Goal: Task Accomplishment & Management: Manage account settings

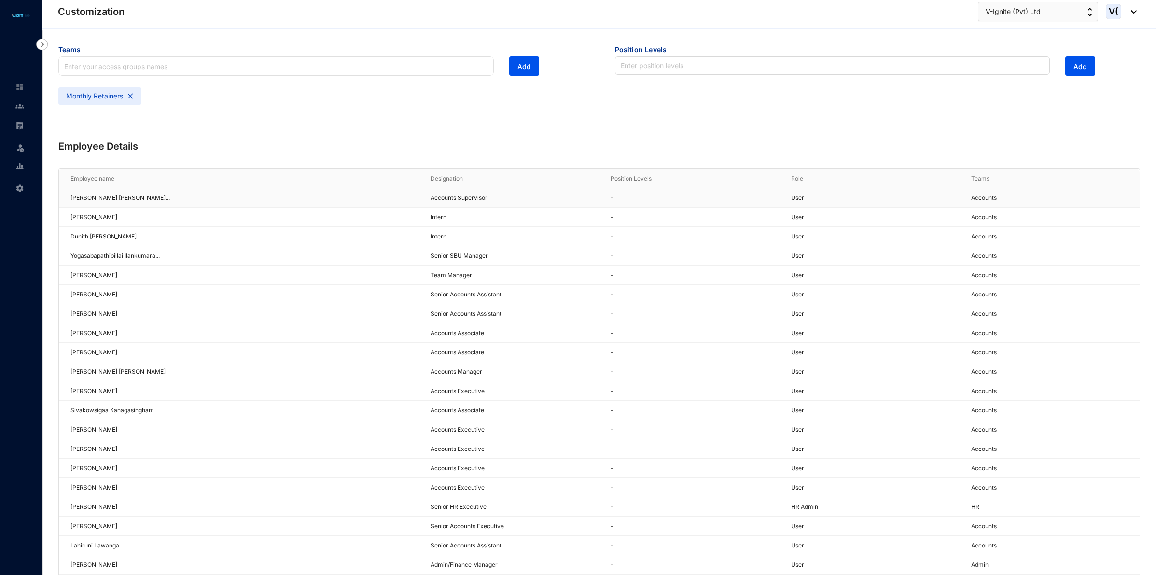
click at [997, 198] on p "Accounts" at bounding box center [1055, 198] width 168 height 10
click at [148, 198] on p "[PERSON_NAME] [PERSON_NAME]..." at bounding box center [119, 198] width 99 height 10
click at [114, 95] on div "Monthly Retainers" at bounding box center [99, 95] width 83 height 17
click at [105, 69] on input "text" at bounding box center [275, 65] width 435 height 19
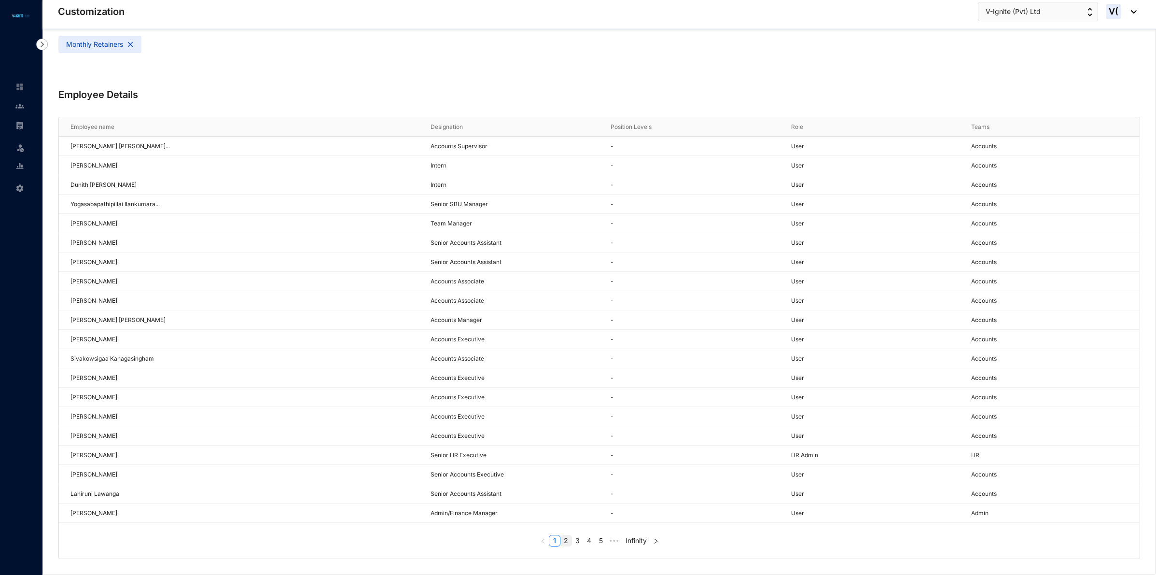
click at [568, 542] on link "2" at bounding box center [566, 540] width 11 height 11
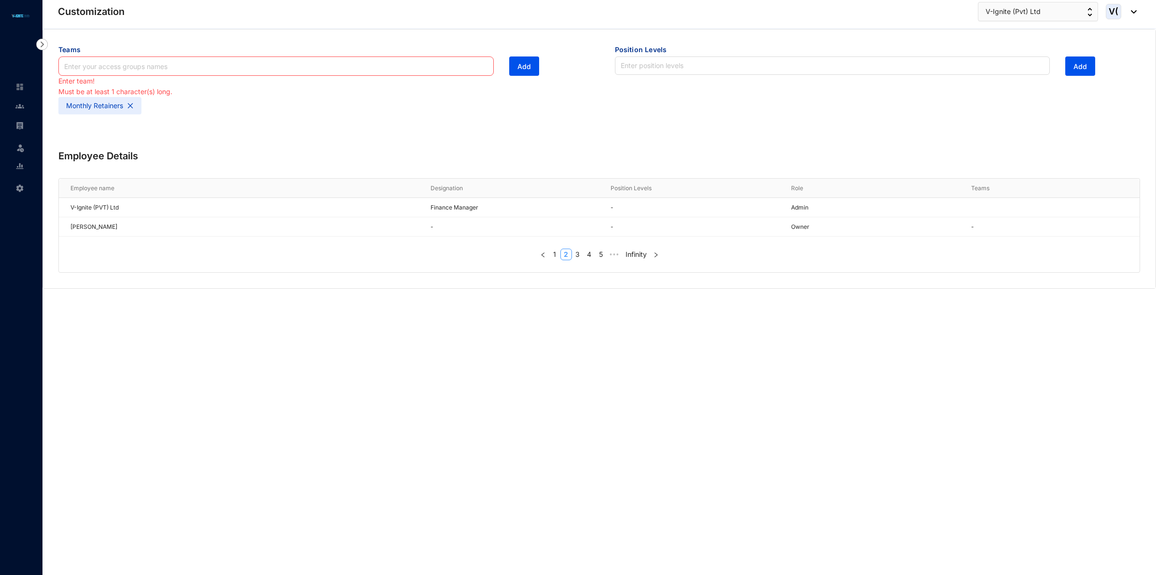
scroll to position [0, 0]
click at [173, 93] on div "Must be at least 1 character(s) long." at bounding box center [276, 91] width 436 height 11
click at [251, 127] on div "Teams Enter team! Must be at least 1 character(s) long. Add Monthly Retainers" at bounding box center [321, 81] width 557 height 104
click at [580, 261] on div "Employee name Designation Position Levels Role Teams V-Ignite (PVT) Ltd Finance…" at bounding box center [600, 225] width 1084 height 95
click at [578, 257] on link "3" at bounding box center [578, 254] width 11 height 11
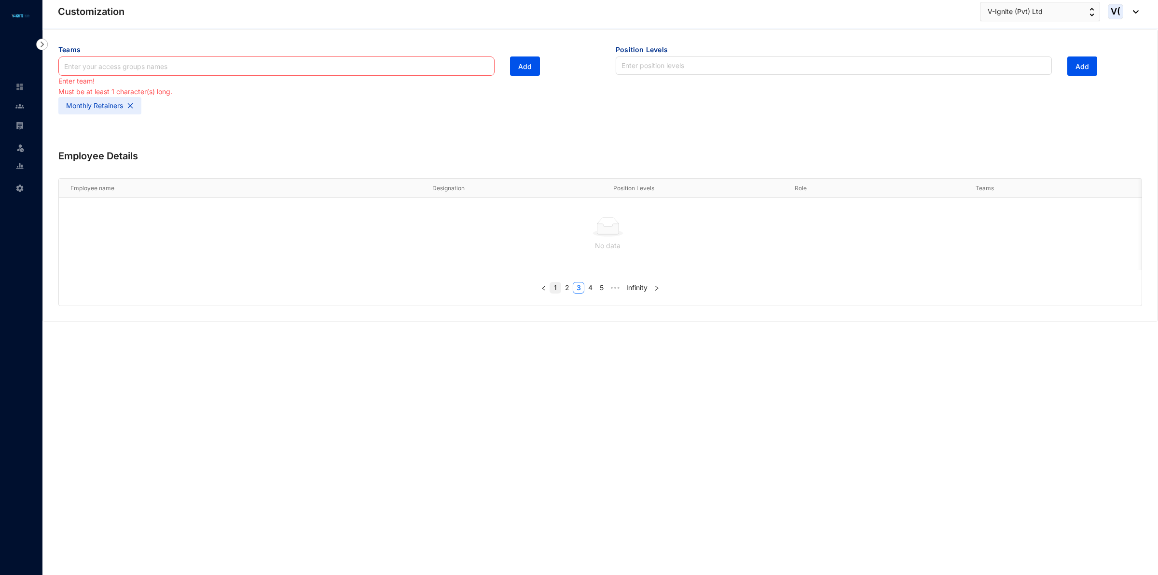
click at [556, 293] on link "1" at bounding box center [555, 287] width 11 height 11
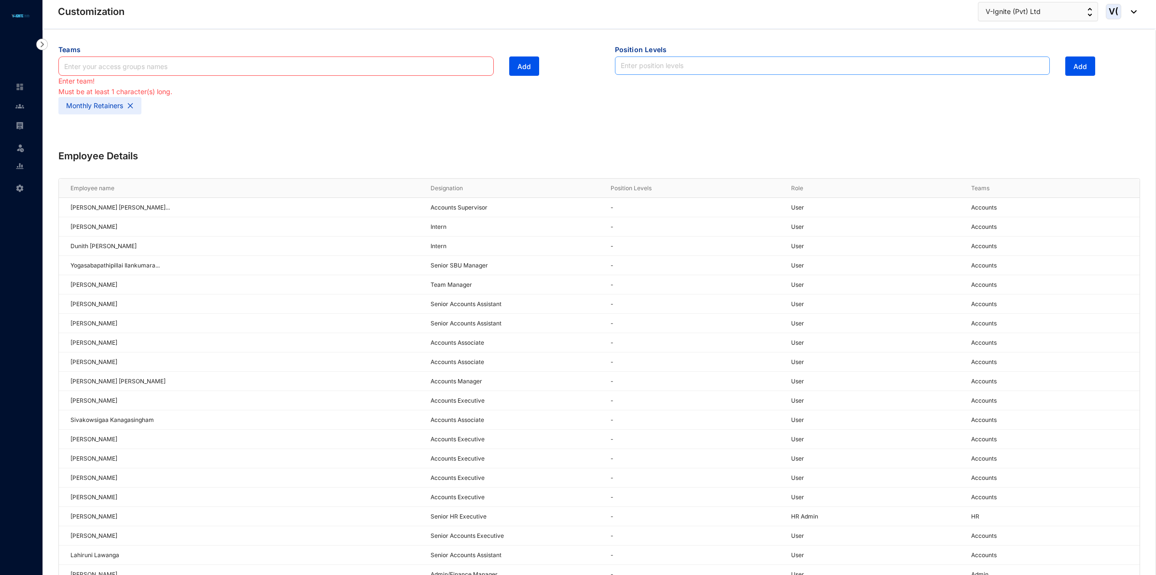
click at [679, 67] on input "search" at bounding box center [833, 65] width 424 height 17
click at [515, 117] on div "Monthly Retainers" at bounding box center [321, 107] width 526 height 21
drag, startPoint x: 976, startPoint y: 210, endPoint x: 85, endPoint y: 218, distance: 891.0
click at [86, 218] on tbody "Fathima Shafiya Shanu Mohammed... Accounts Supervisor - User Accounts Rakshana …" at bounding box center [599, 391] width 1081 height 386
click at [296, 147] on div "Employee Details Employee name Designation Position Levels Role Teams Fathima S…" at bounding box center [599, 385] width 1113 height 502
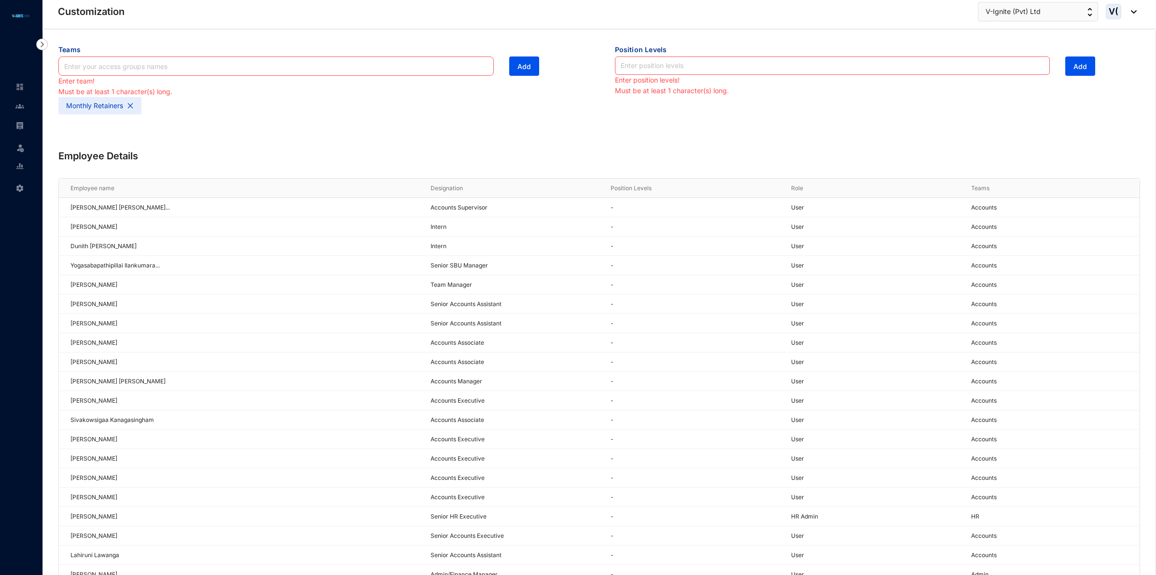
click at [129, 109] on icon "close" at bounding box center [130, 105] width 7 height 7
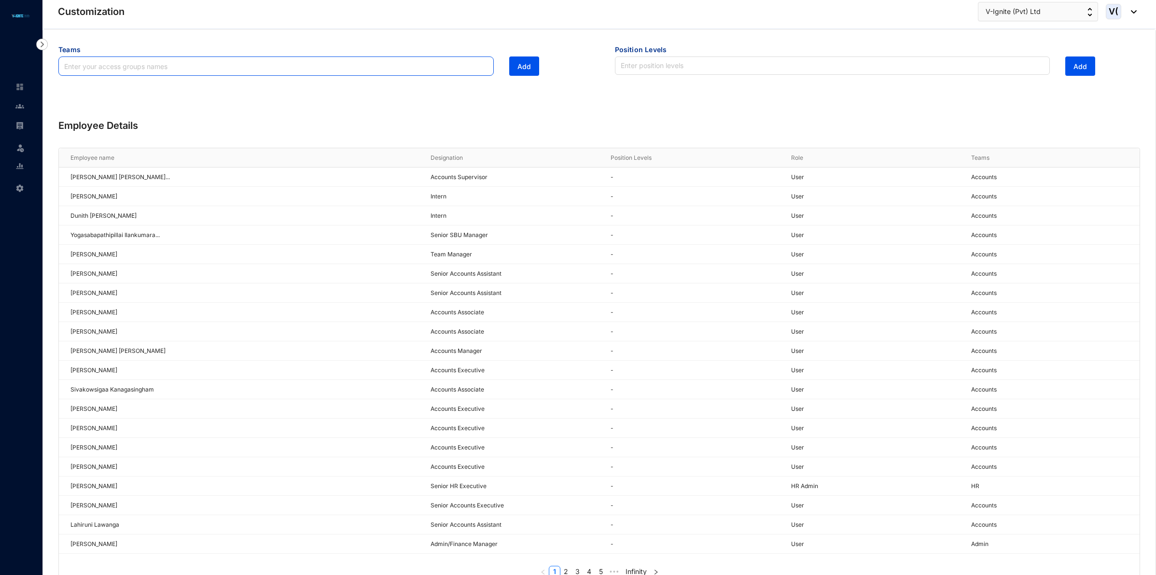
click at [211, 61] on input "text" at bounding box center [275, 65] width 435 height 19
type input "M"
click at [18, 187] on img at bounding box center [19, 188] width 9 height 9
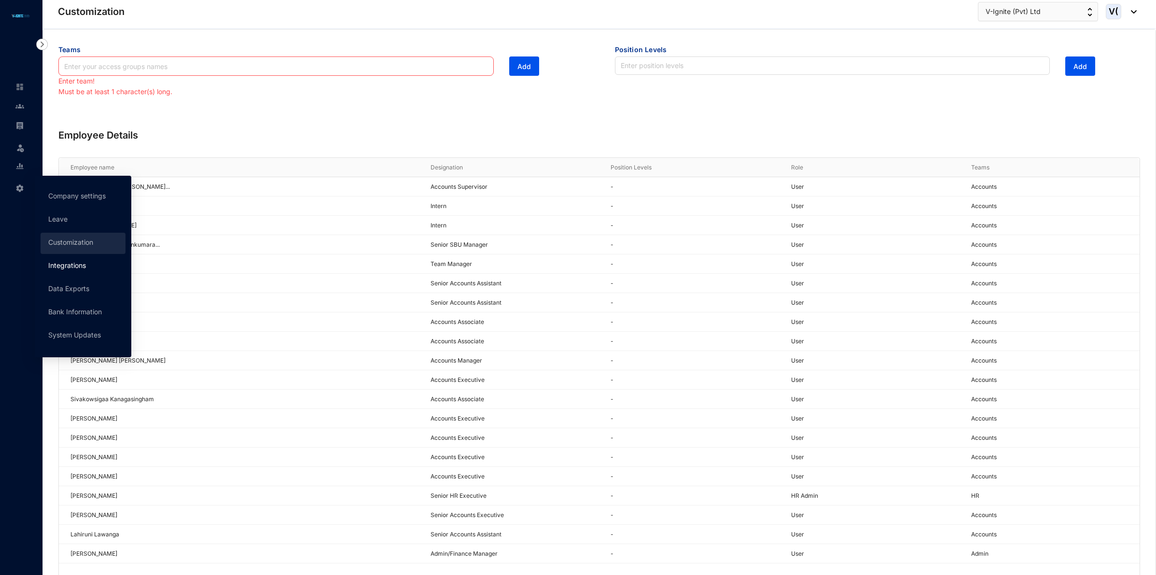
click at [86, 268] on link "Integrations" at bounding box center [67, 265] width 38 height 8
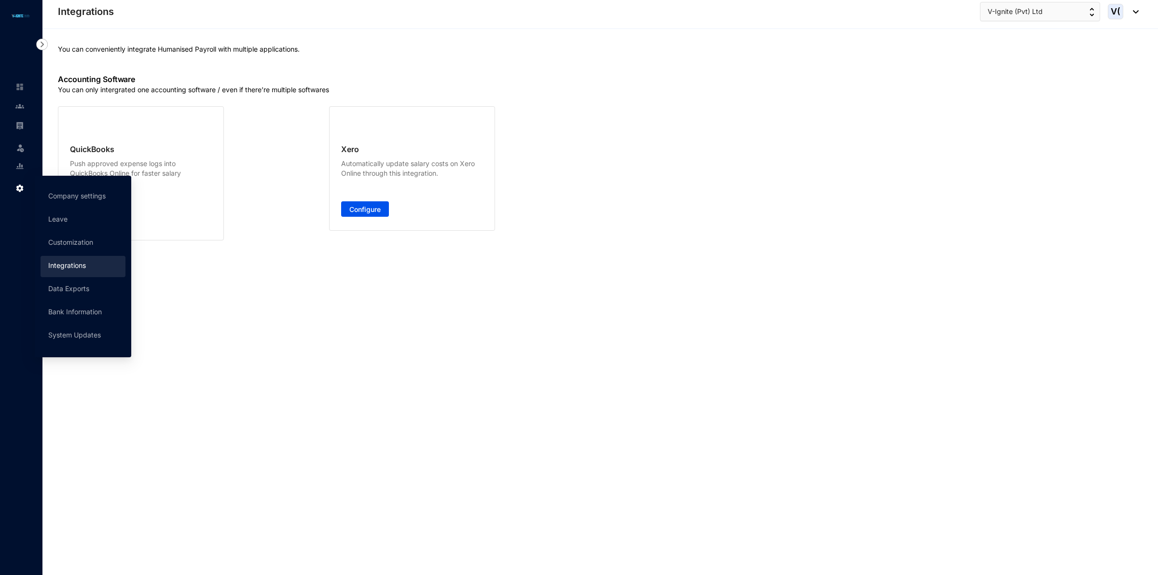
click at [25, 184] on div "Settings" at bounding box center [19, 186] width 23 height 21
click at [78, 199] on link "Company settings" at bounding box center [76, 196] width 57 height 8
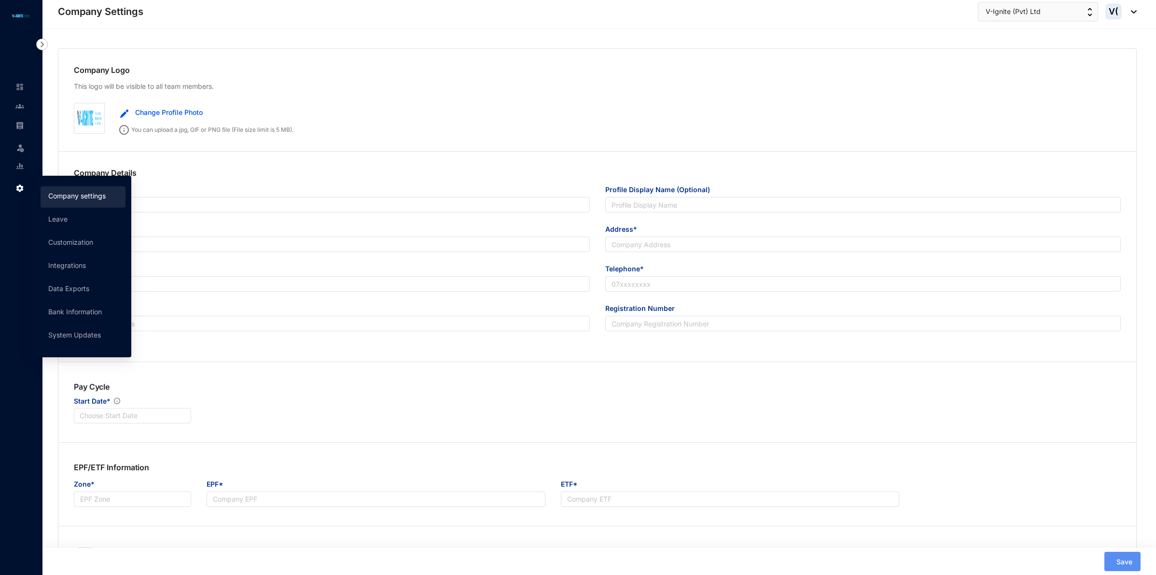
type input "V-Ignite (Pvt) Ltd"
type input "[EMAIL_ADDRESS][DOMAIN_NAME]"
type input "[STREET_ADDRESS]"
type input "0773097314"
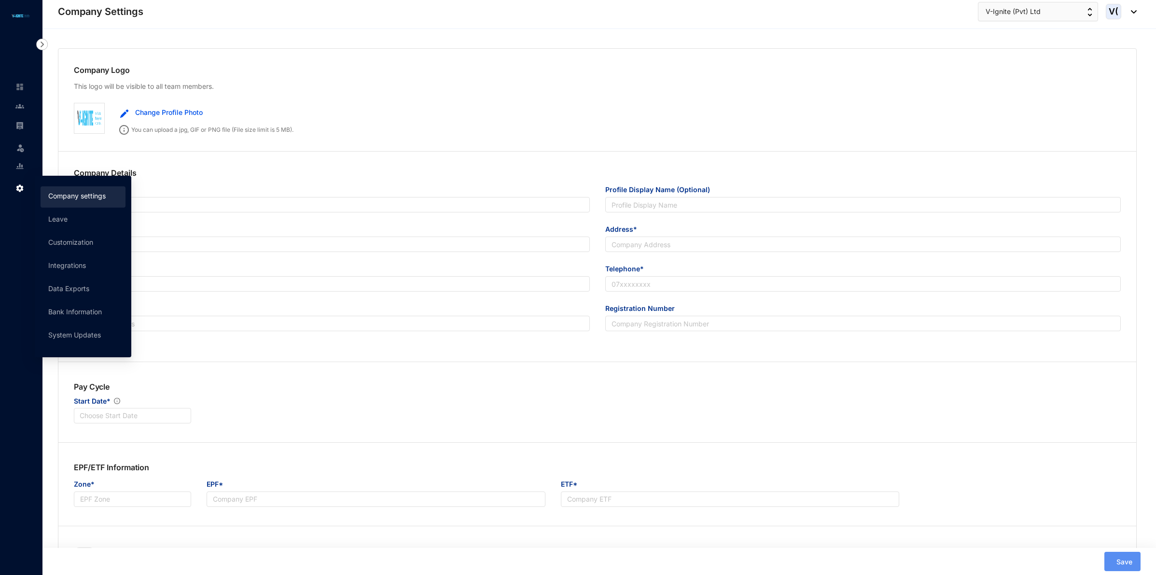
type input "B"
type input "045946"
type input "9"
radio input "true"
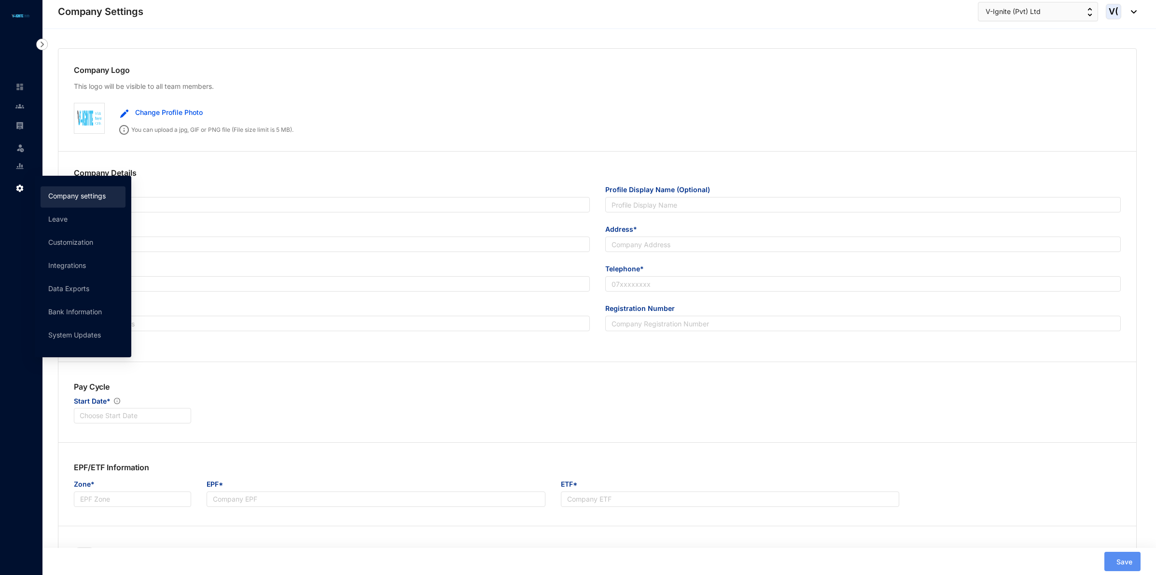
checkbox input "true"
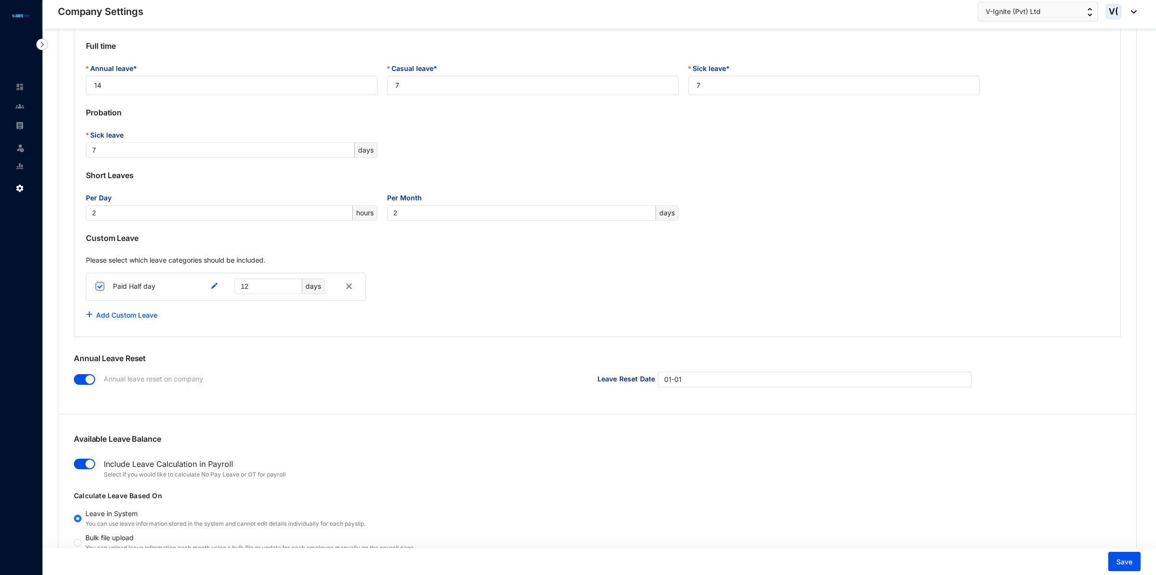
scroll to position [845, 0]
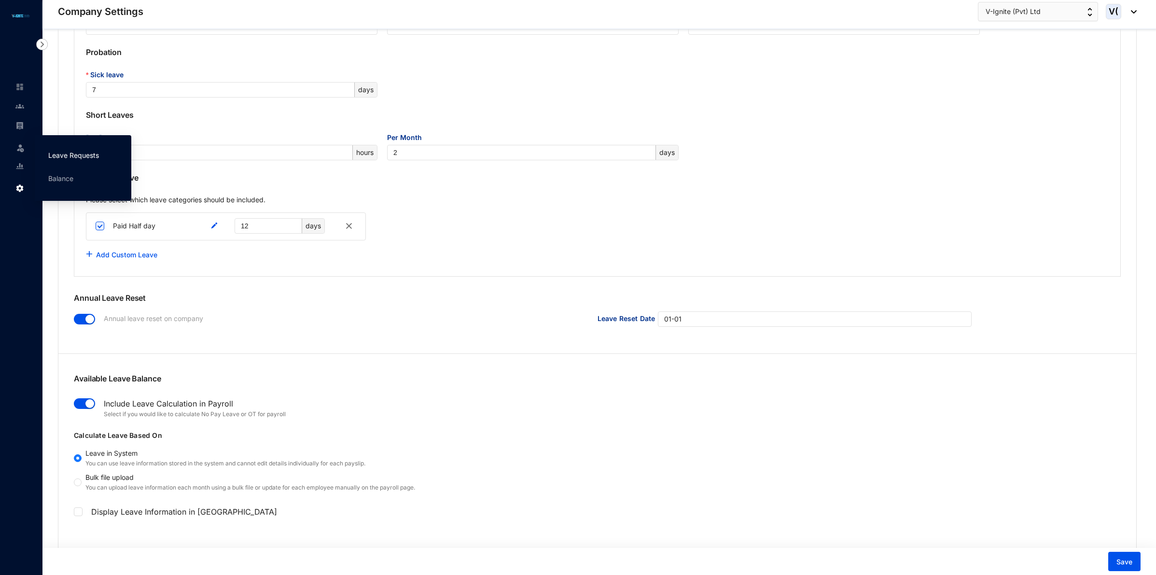
click at [53, 153] on link "Leave Requests" at bounding box center [73, 155] width 51 height 8
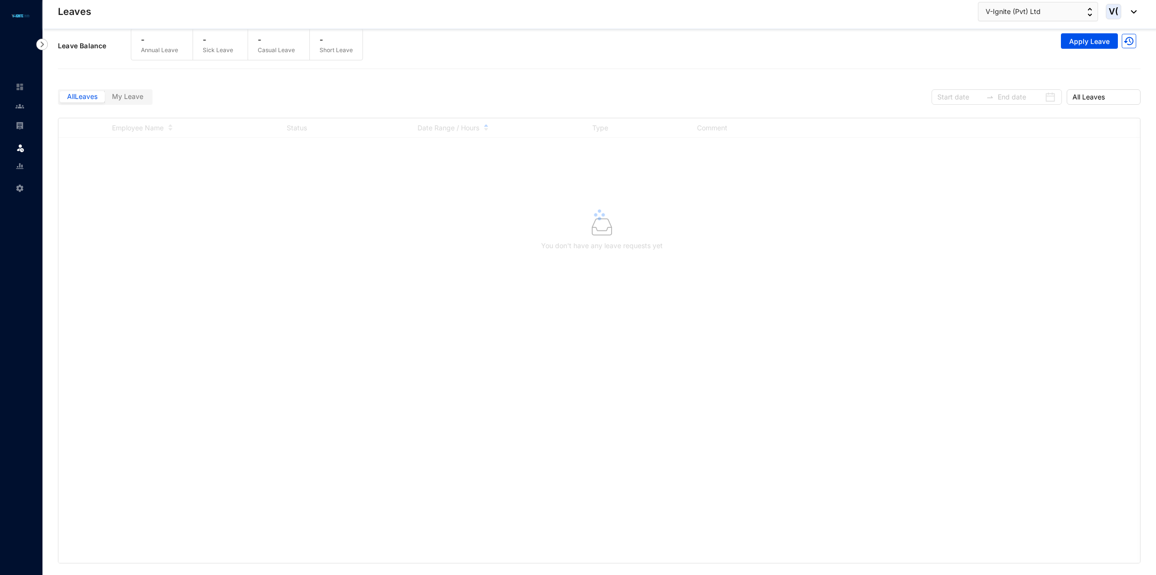
scroll to position [8, 0]
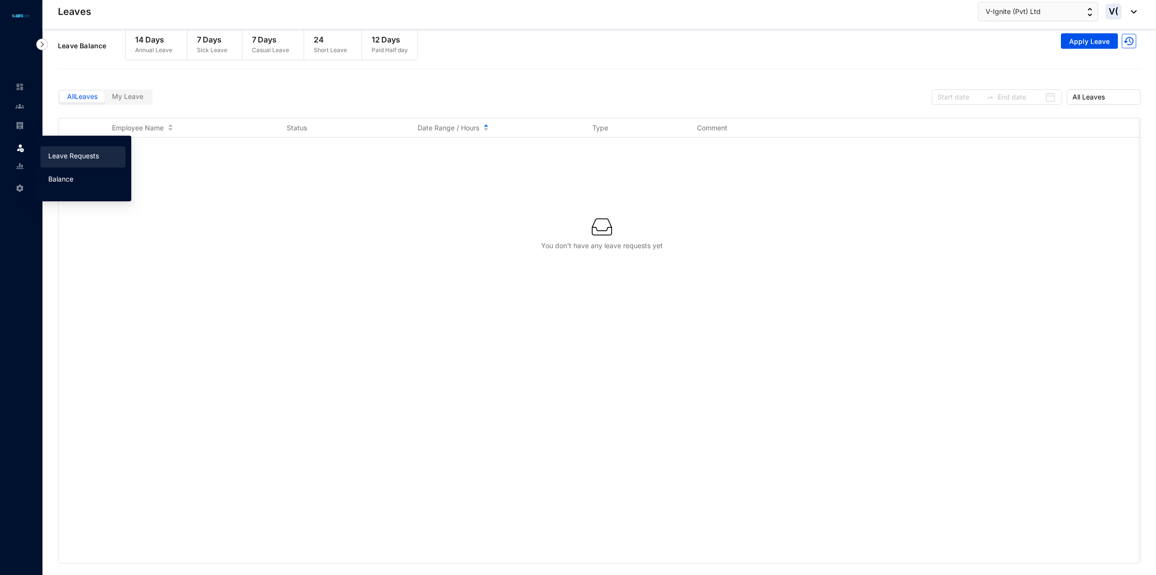
click at [48, 179] on link "Balance" at bounding box center [60, 179] width 25 height 8
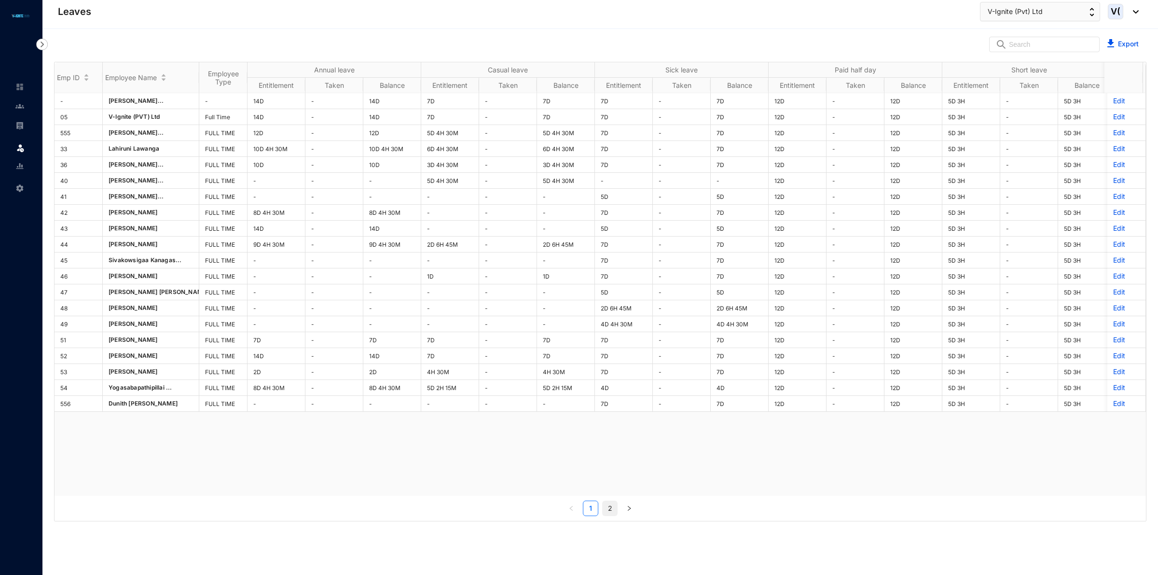
click at [614, 505] on link "2" at bounding box center [610, 508] width 14 height 14
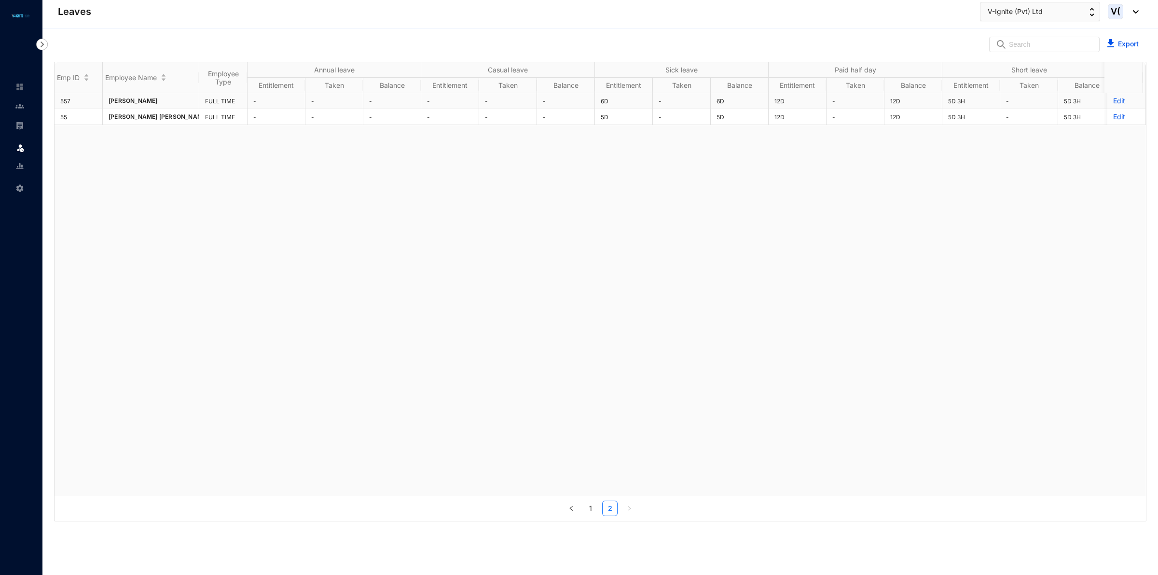
click at [1113, 103] on p "Edit" at bounding box center [1126, 101] width 27 height 10
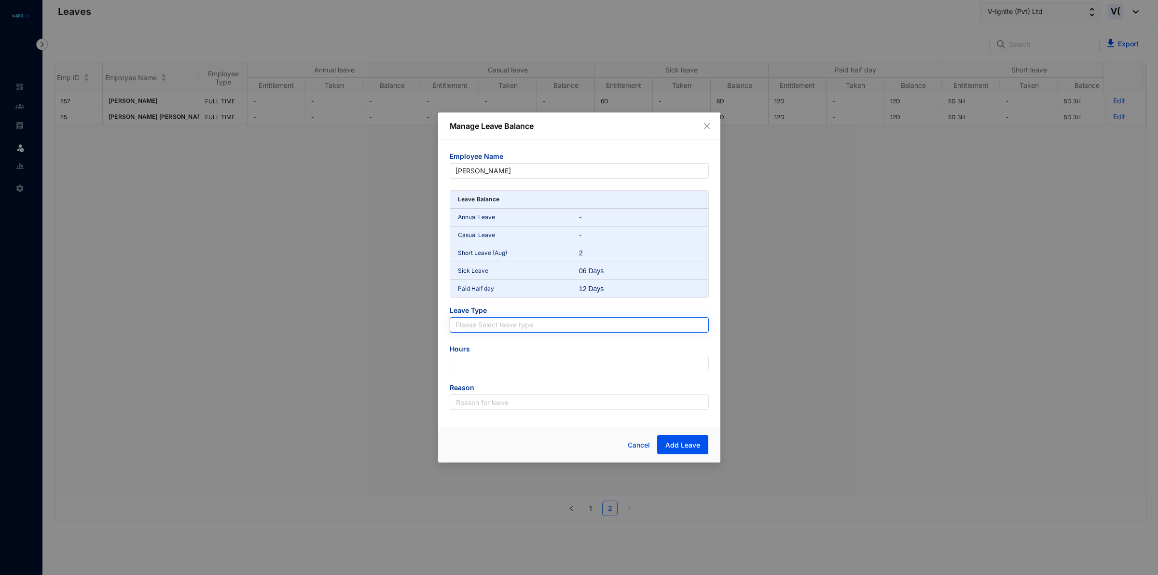
click at [464, 317] on div "Please Select leave type" at bounding box center [579, 324] width 259 height 15
click at [445, 373] on div "Employee Name [PERSON_NAME] Leave Balance Annual Leave - Casual Leave - Short L…" at bounding box center [579, 280] width 282 height 281
click at [631, 446] on span "Cancel" at bounding box center [639, 445] width 22 height 11
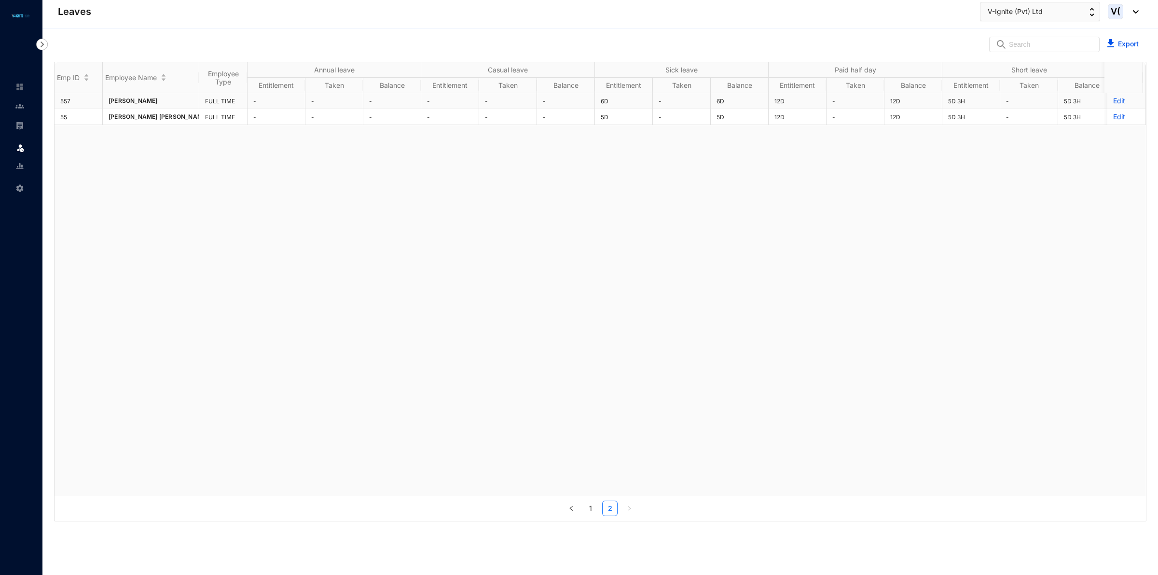
click at [1074, 95] on td "5D 3H" at bounding box center [1087, 101] width 58 height 16
click at [597, 508] on link "1" at bounding box center [591, 508] width 14 height 14
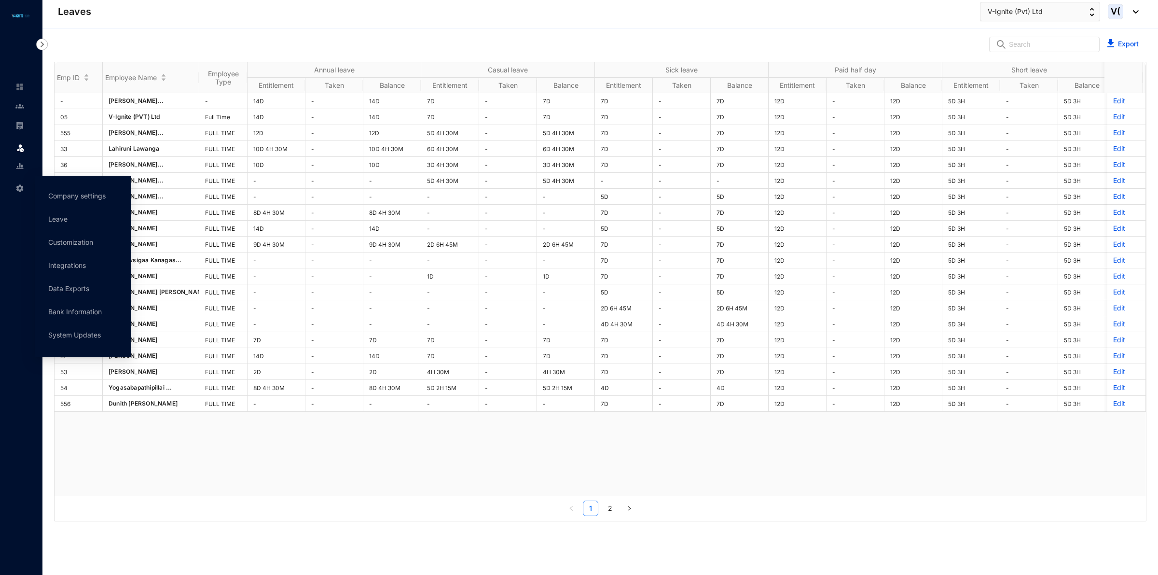
click at [21, 184] on img at bounding box center [19, 188] width 9 height 9
click at [66, 194] on link "Company settings" at bounding box center [76, 196] width 57 height 8
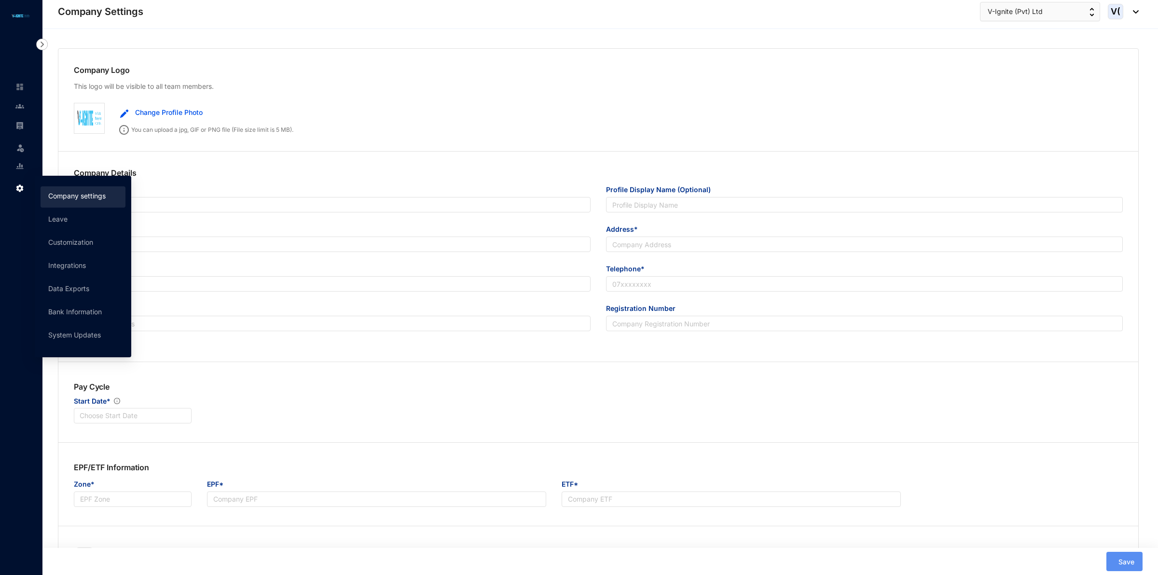
type input "V-Ignite (Pvt) Ltd"
type input "[EMAIL_ADDRESS][DOMAIN_NAME]"
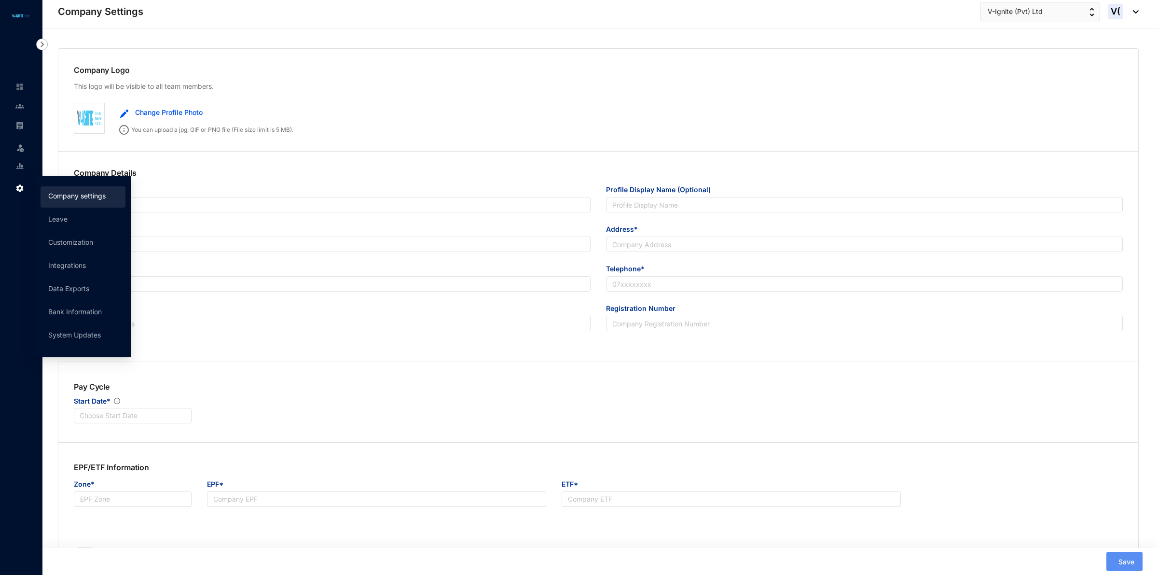
type input "[STREET_ADDRESS]"
type input "0773097314"
type input "B"
type input "045946"
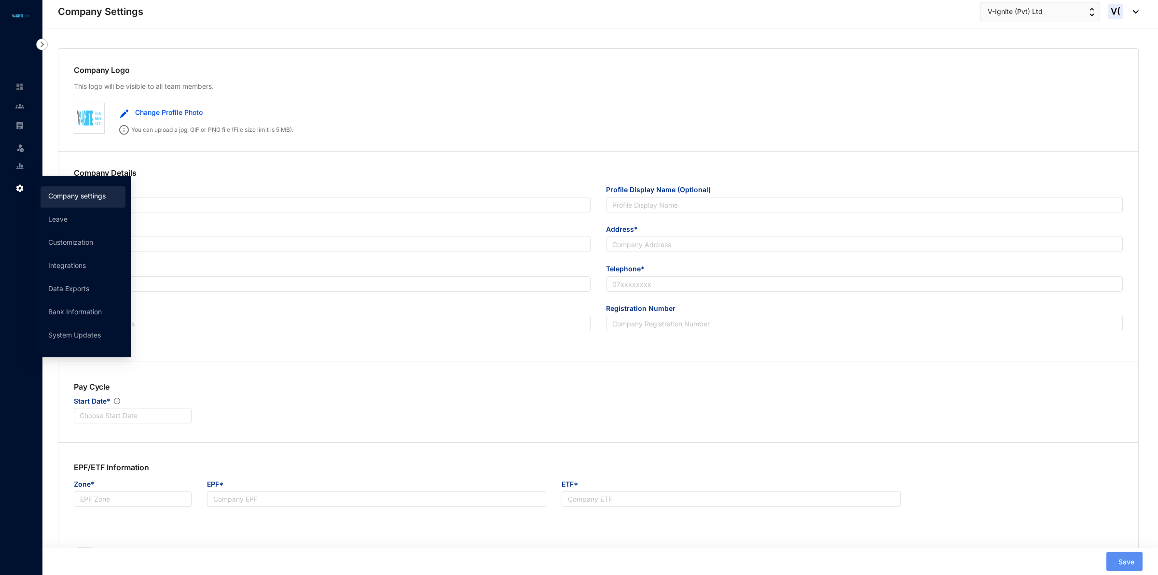
type input "9"
radio input "true"
checkbox input "true"
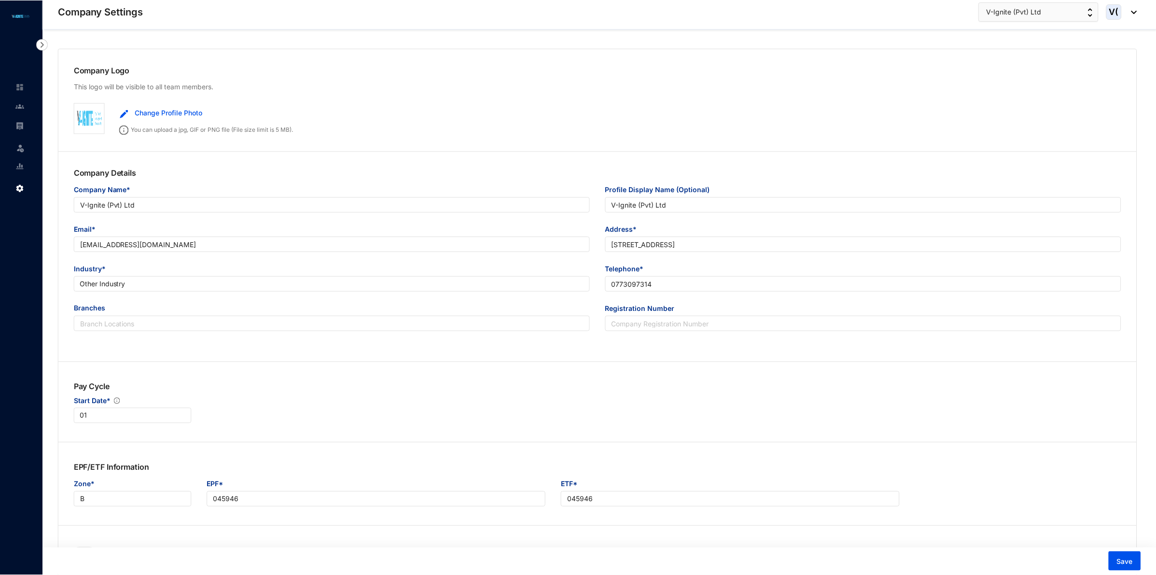
scroll to position [845, 0]
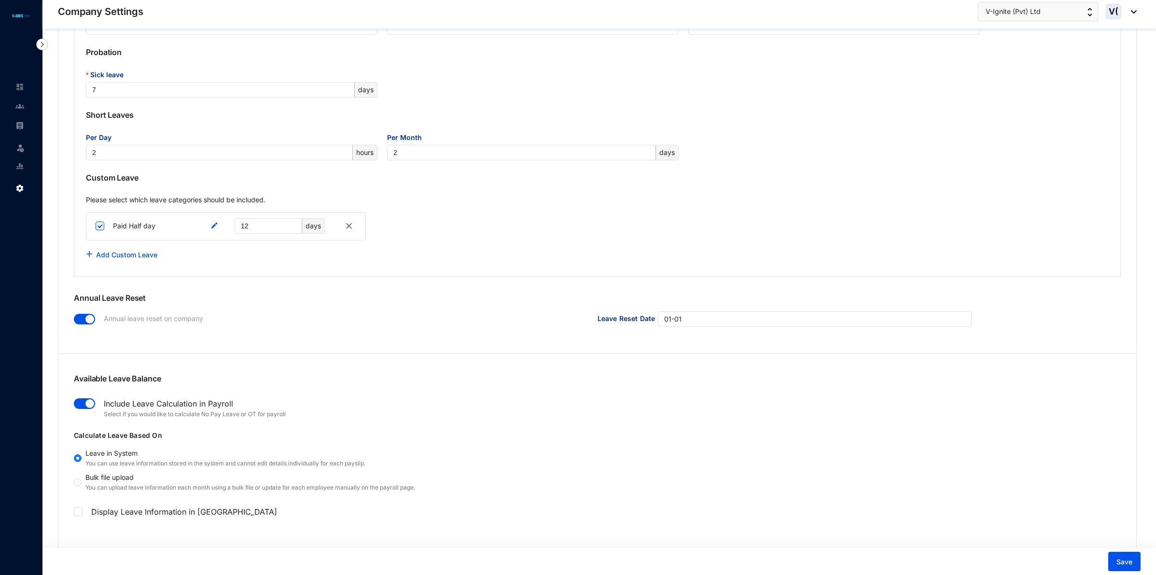
click at [271, 274] on div "Full time Annual leave* 14 Casual leave* 7 Sick leave* 7 Probation Sick leave 7…" at bounding box center [597, 122] width 1047 height 309
click at [279, 281] on div "Custom Opening Balance Customize your leaves beyond the shop and office act’s m…" at bounding box center [597, 119] width 1078 height 459
click at [283, 277] on div "Full time Annual leave* 14 Casual leave* 7 Sick leave* 7 Probation Sick leave 7…" at bounding box center [597, 122] width 1047 height 309
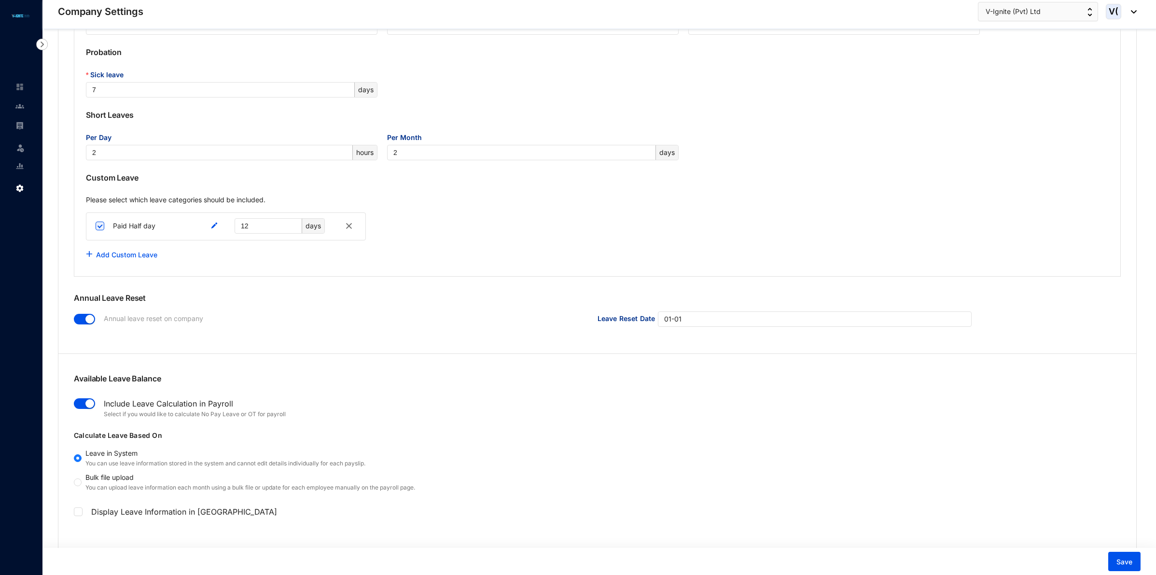
click at [274, 262] on div "Add Custom Leave" at bounding box center [597, 254] width 1023 height 19
click at [144, 259] on link "Add Custom Leave" at bounding box center [126, 254] width 61 height 8
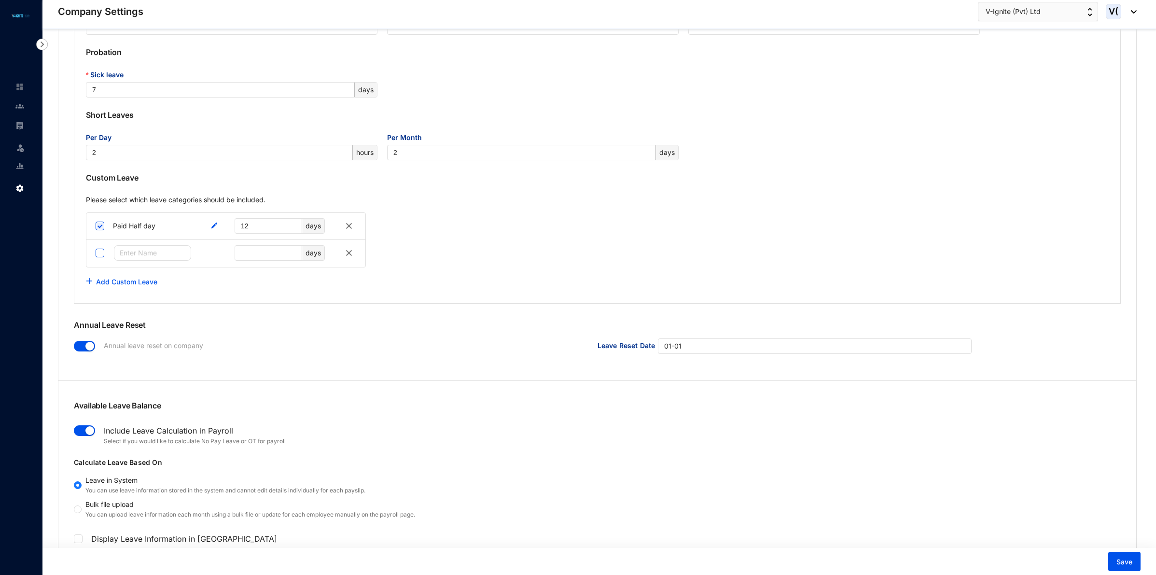
click at [98, 256] on input "checkbox" at bounding box center [100, 253] width 9 height 9
checkbox input "true"
click at [125, 261] on input "text" at bounding box center [152, 252] width 77 height 15
type input "No pay"
click at [247, 288] on div "Add Custom Leave" at bounding box center [597, 281] width 1023 height 19
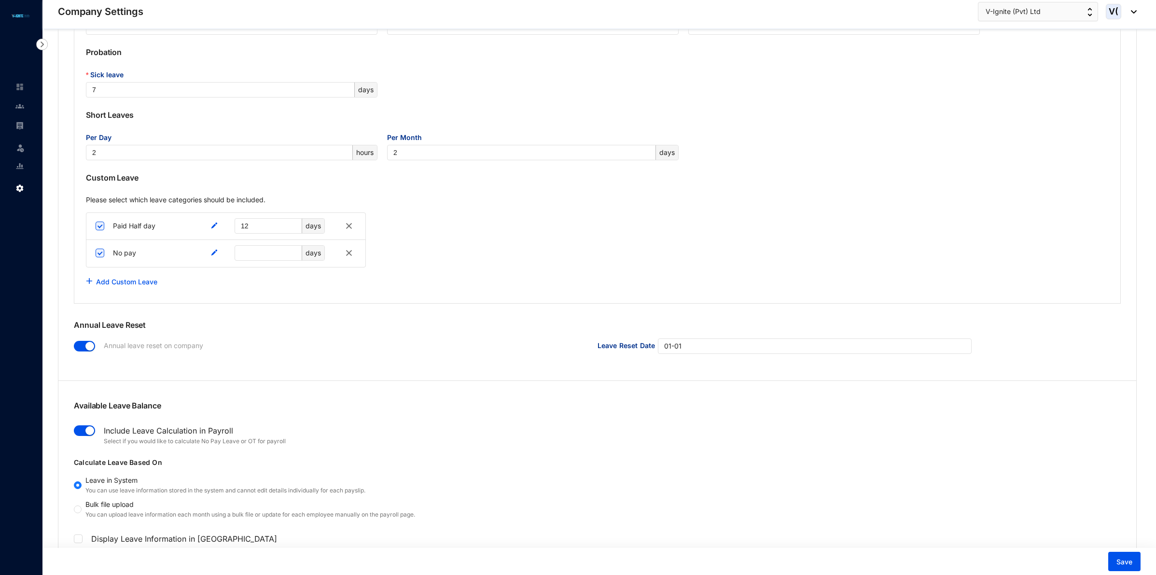
click at [341, 286] on div "Add Custom Leave" at bounding box center [597, 281] width 1023 height 19
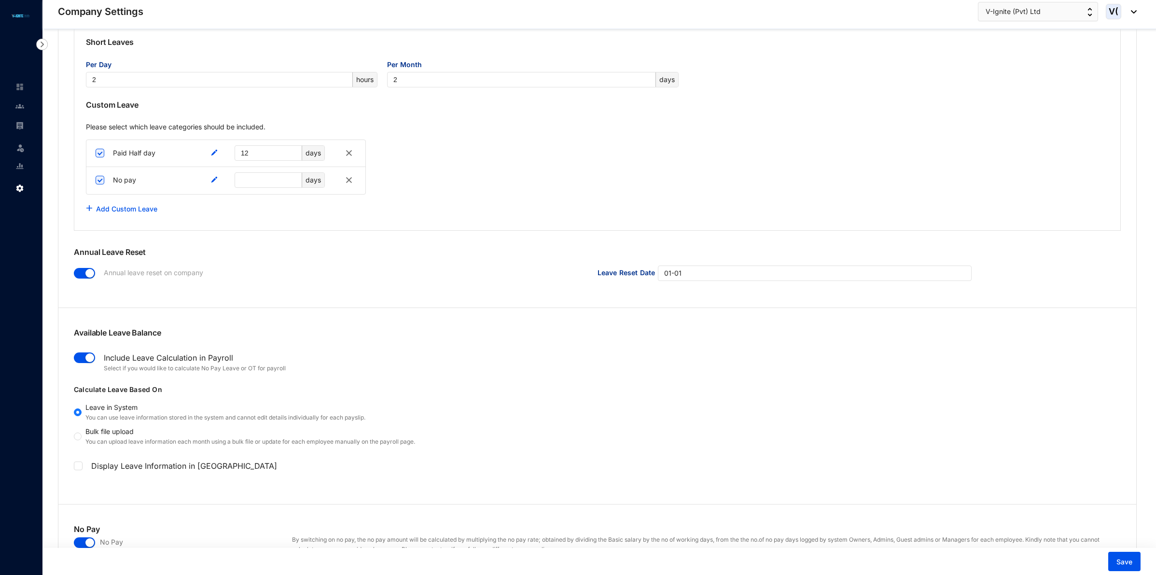
scroll to position [1026, 0]
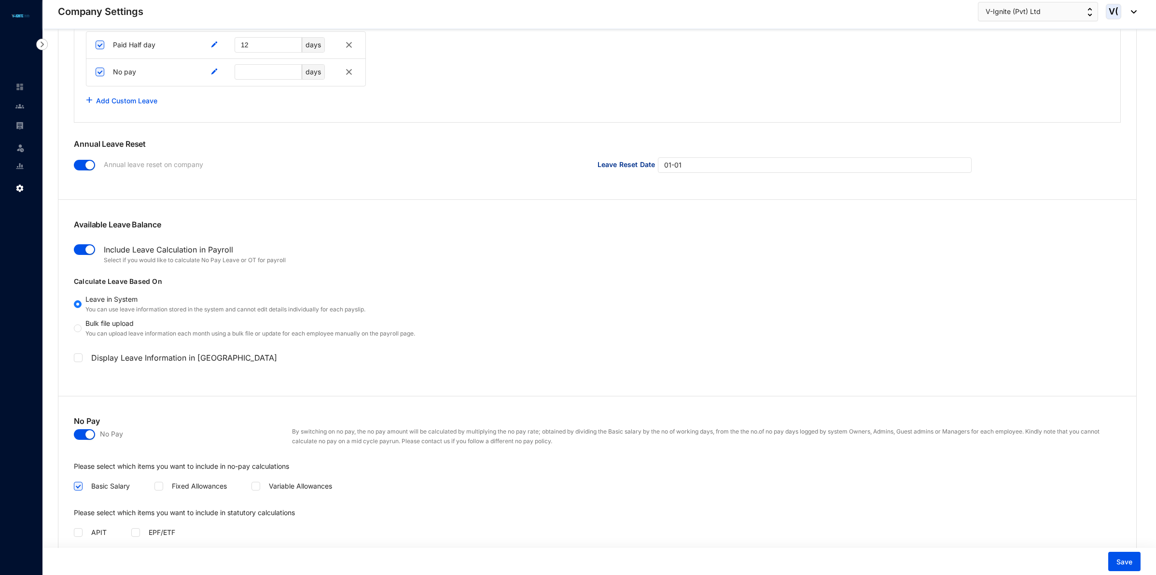
click at [433, 100] on div "Add Custom Leave" at bounding box center [597, 100] width 1023 height 19
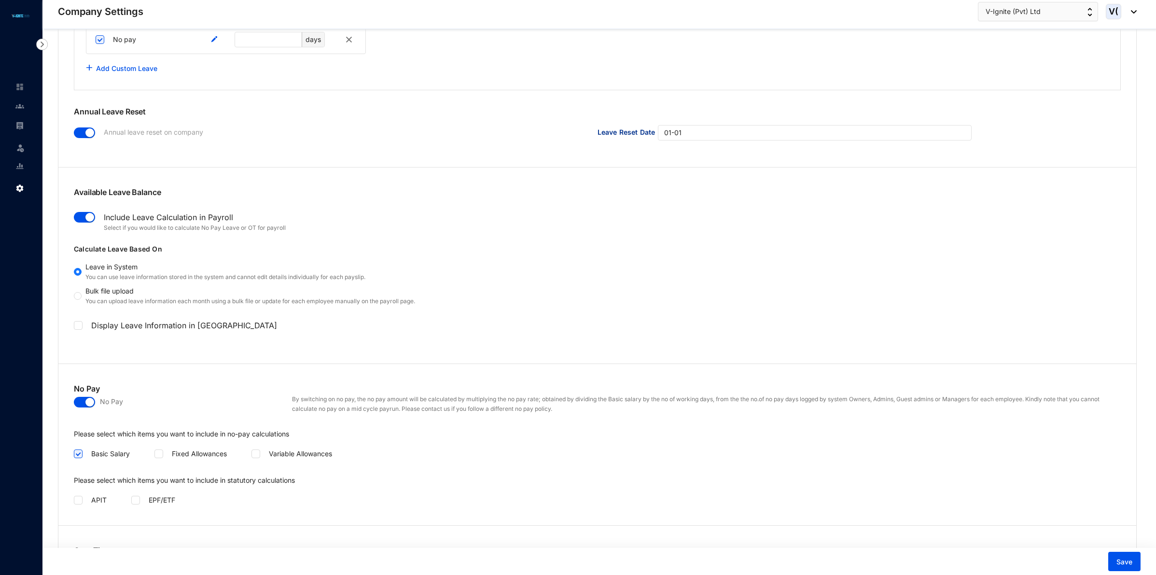
scroll to position [965, 0]
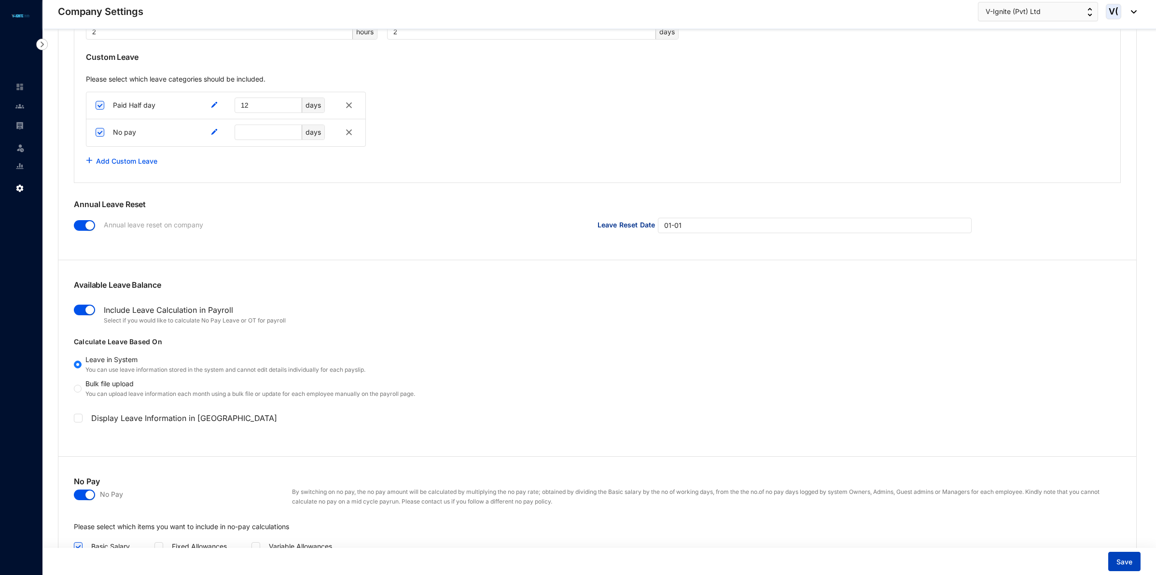
click at [1113, 559] on button "Save" at bounding box center [1124, 561] width 32 height 19
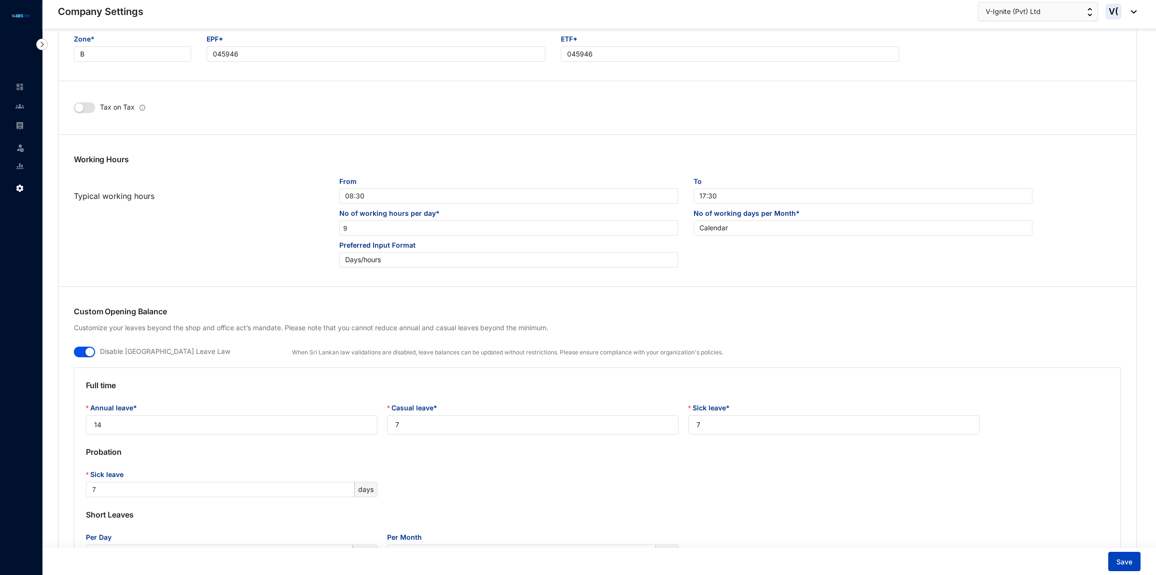
scroll to position [422, 0]
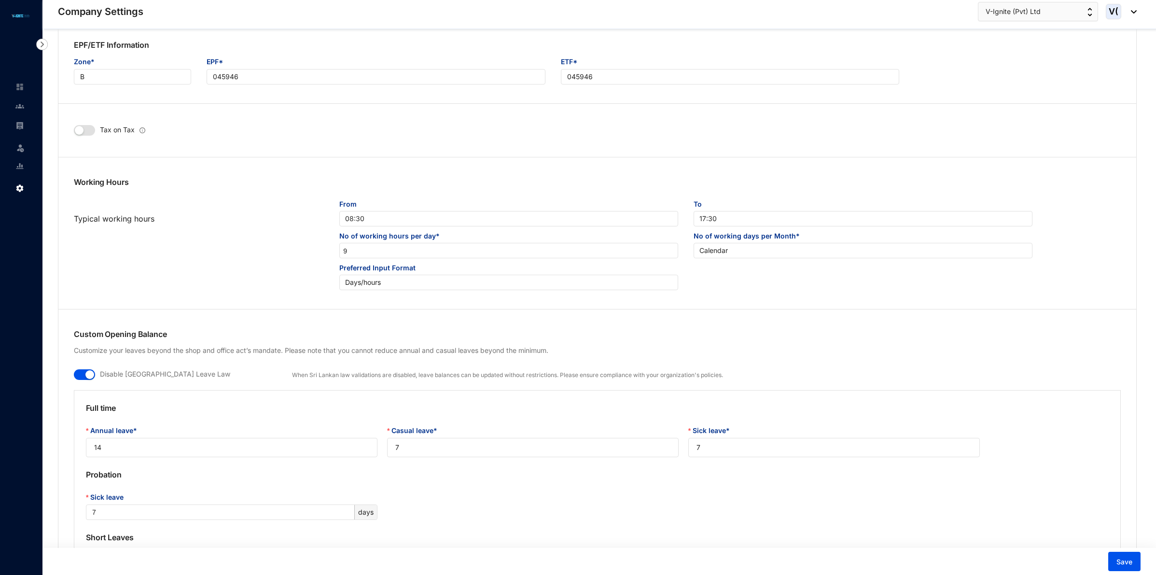
click at [19, 143] on img at bounding box center [20, 148] width 10 height 10
click at [49, 174] on link "Balance" at bounding box center [60, 178] width 25 height 8
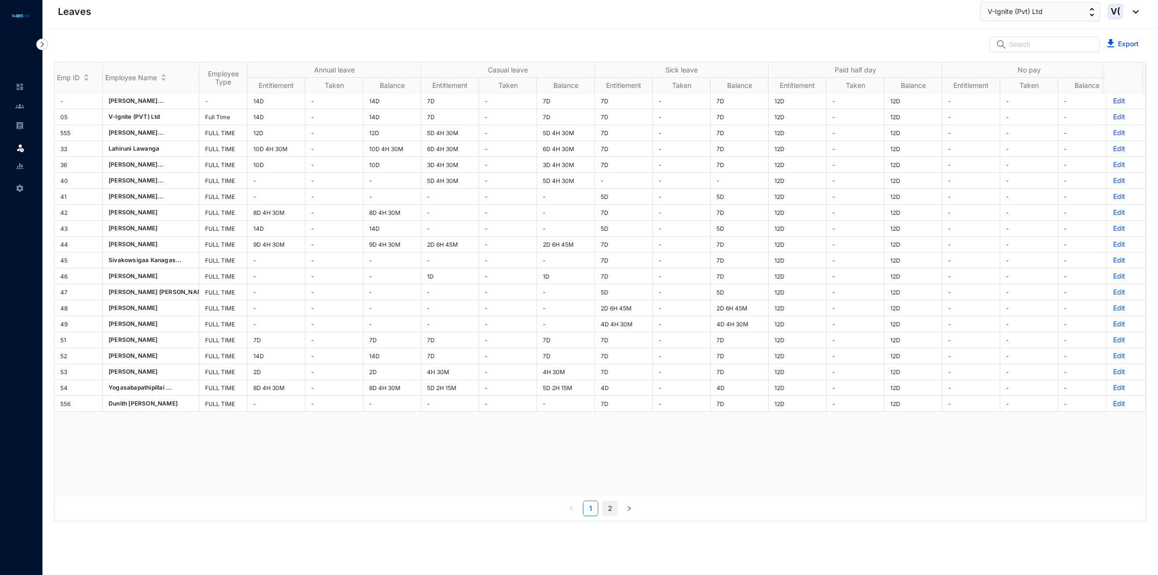
click at [613, 507] on link "2" at bounding box center [610, 508] width 14 height 14
